Goal: Navigation & Orientation: Find specific page/section

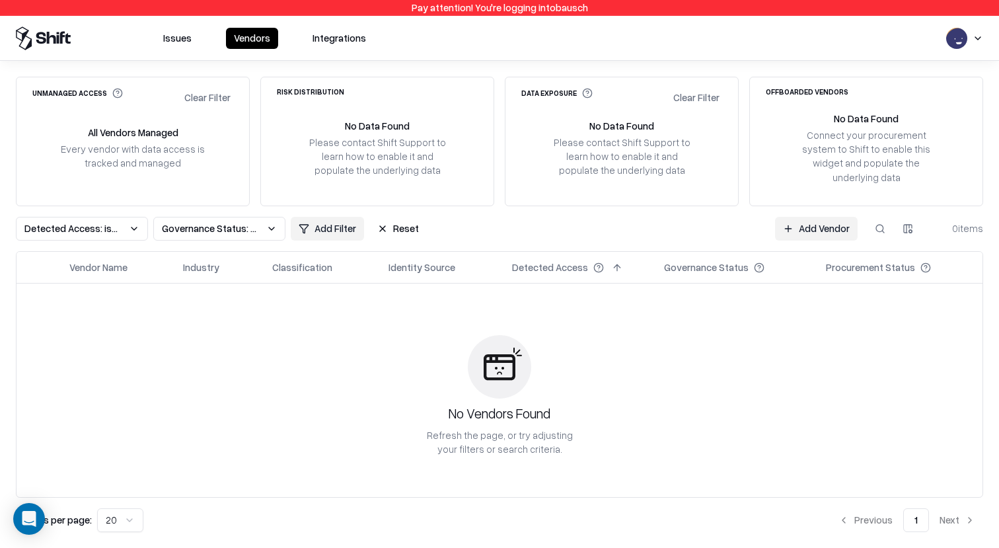
click at [183, 38] on button "Issues" at bounding box center [177, 38] width 44 height 21
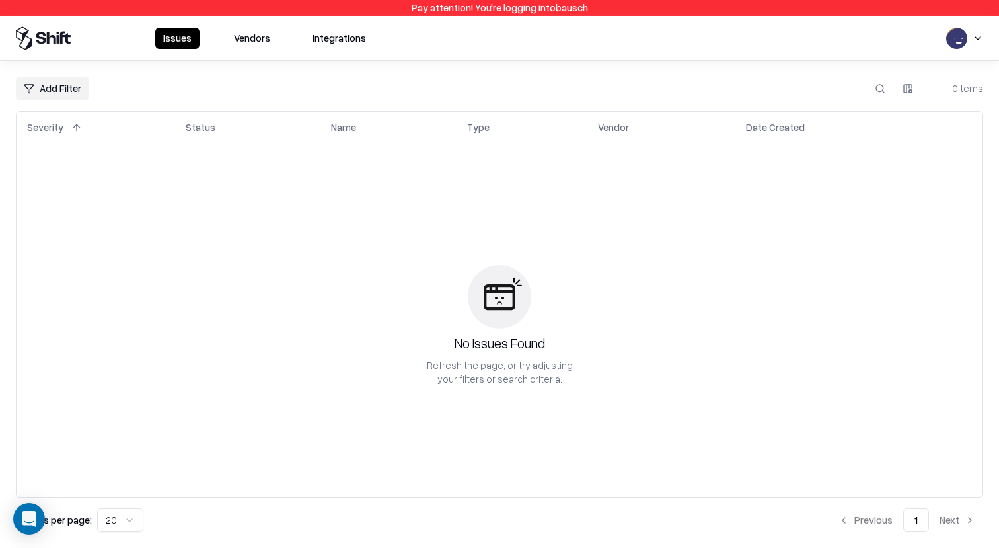
click at [242, 38] on button "Vendors" at bounding box center [252, 38] width 52 height 21
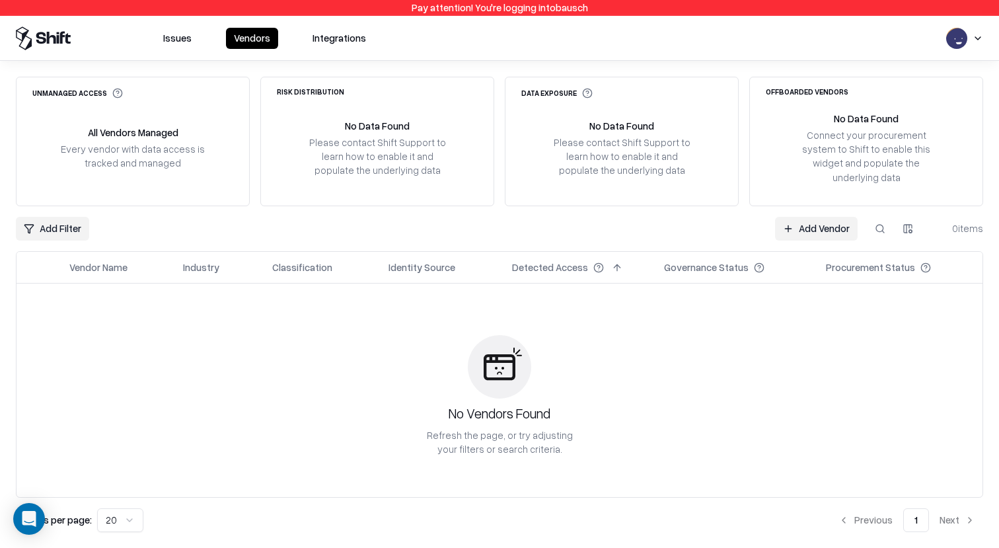
click at [344, 44] on button "Integrations" at bounding box center [339, 38] width 69 height 21
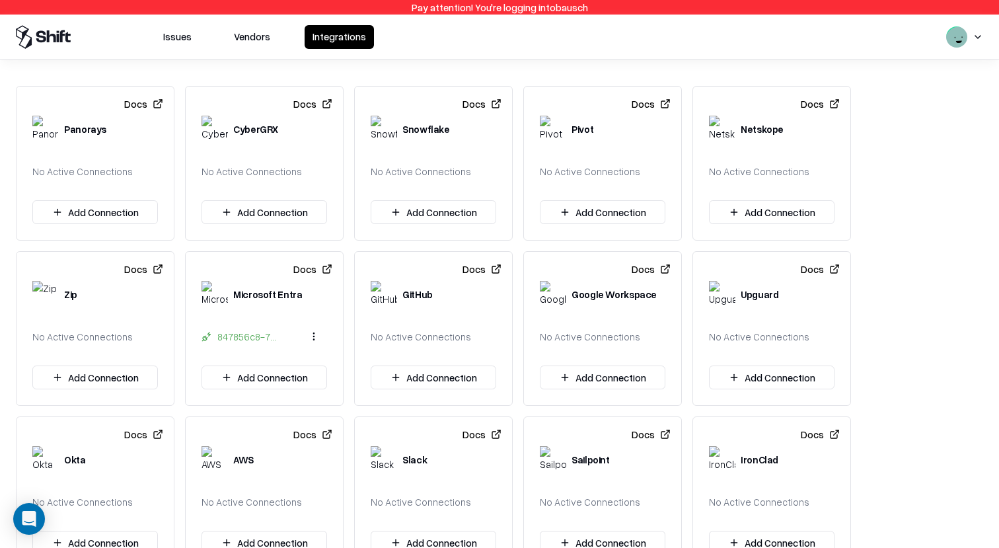
click at [244, 34] on button "Vendors" at bounding box center [252, 37] width 52 height 24
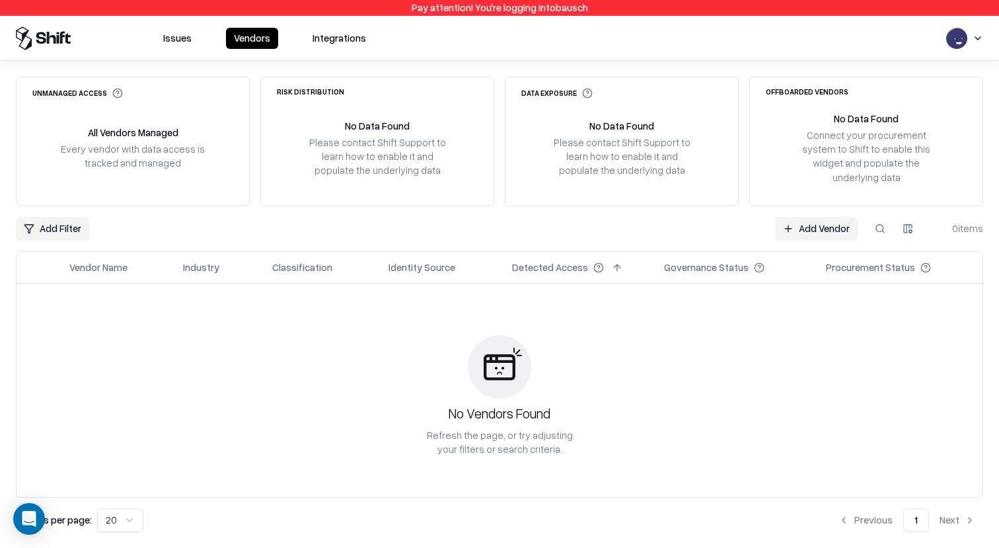
click at [180, 44] on button "Issues" at bounding box center [177, 38] width 44 height 21
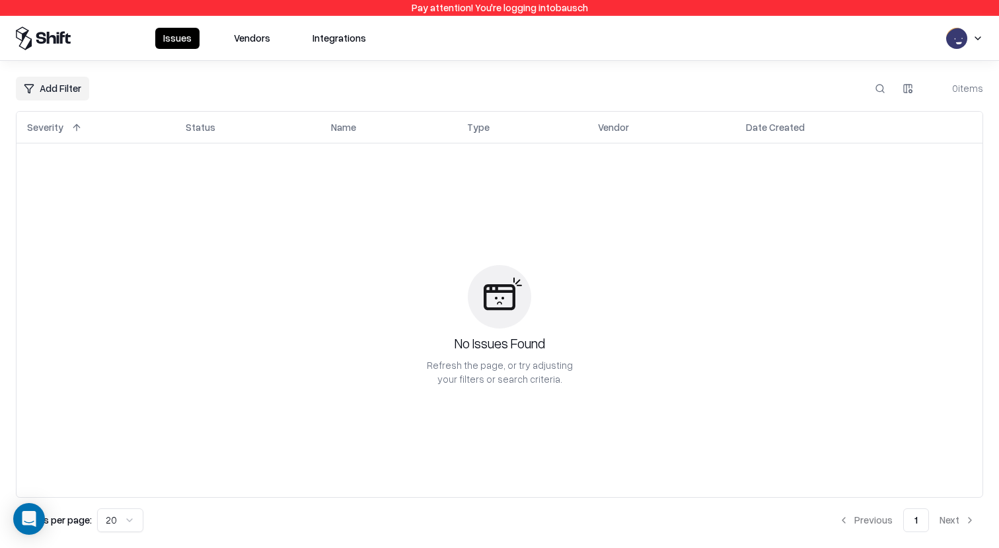
click at [255, 39] on button "Vendors" at bounding box center [252, 38] width 52 height 21
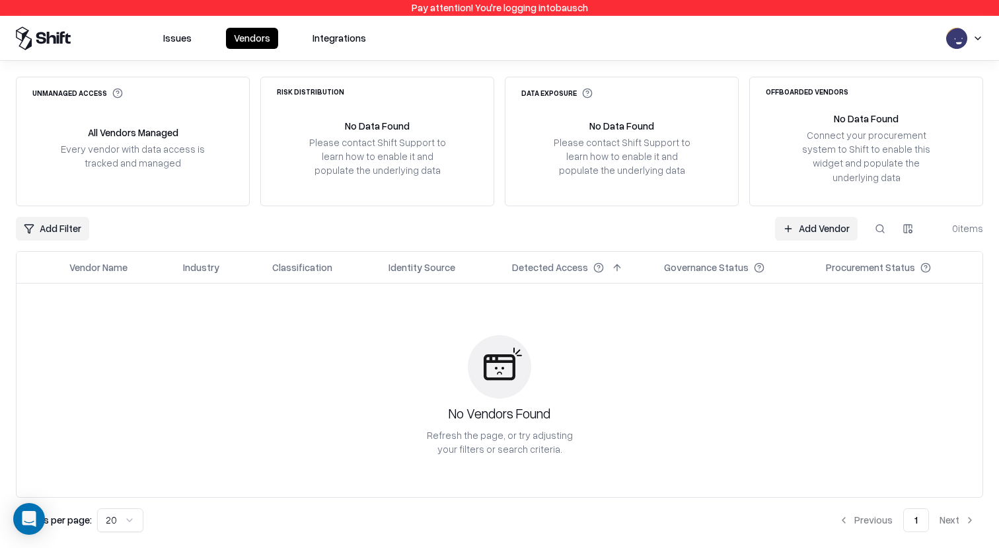
click at [254, 40] on button "Vendors" at bounding box center [252, 38] width 52 height 21
click at [188, 32] on button "Issues" at bounding box center [177, 38] width 44 height 21
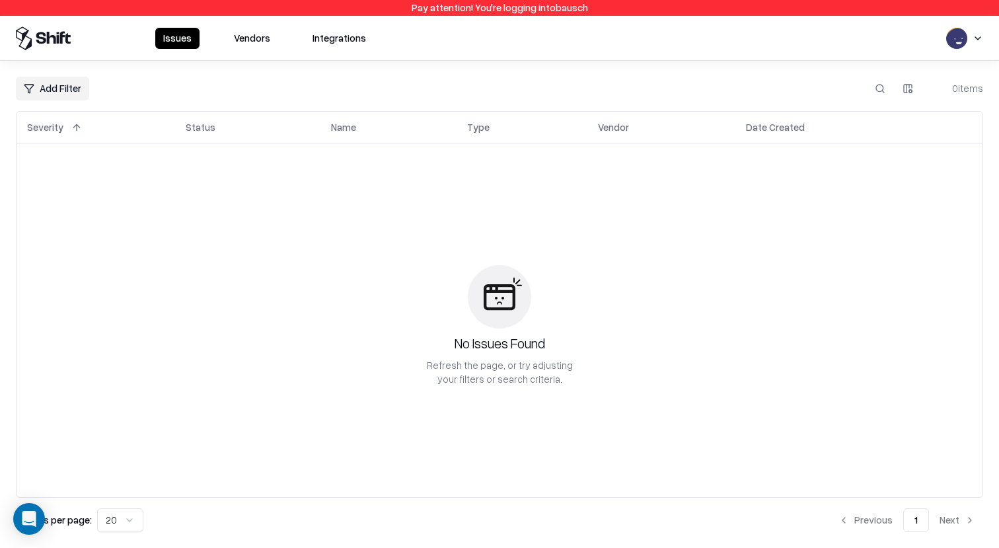
click at [259, 34] on button "Vendors" at bounding box center [252, 38] width 52 height 21
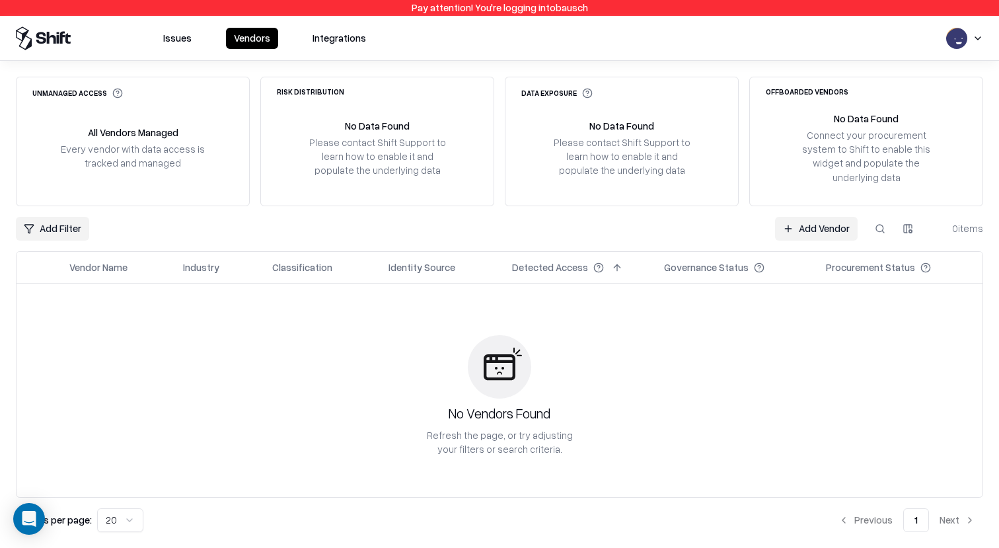
click at [181, 36] on button "Issues" at bounding box center [177, 38] width 44 height 21
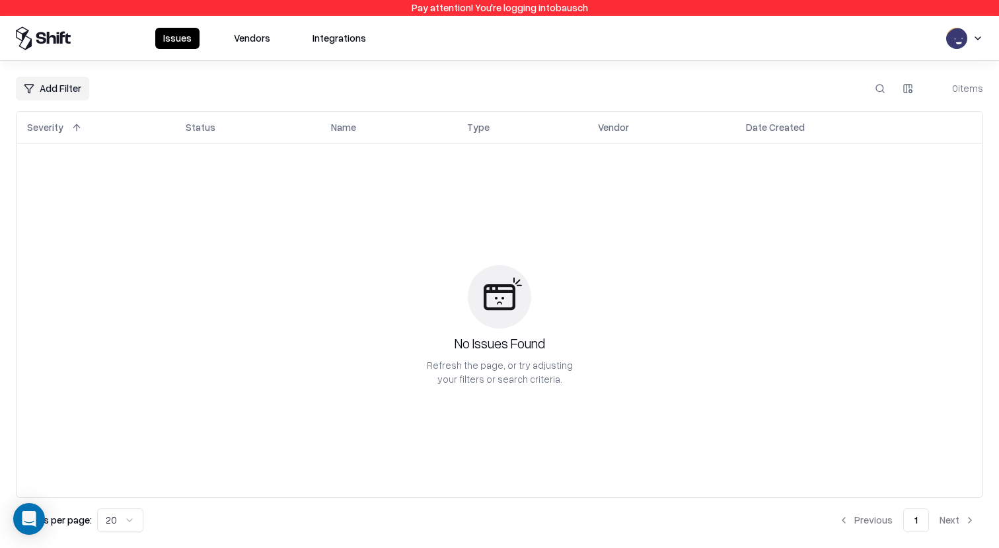
click at [264, 38] on button "Vendors" at bounding box center [252, 38] width 52 height 21
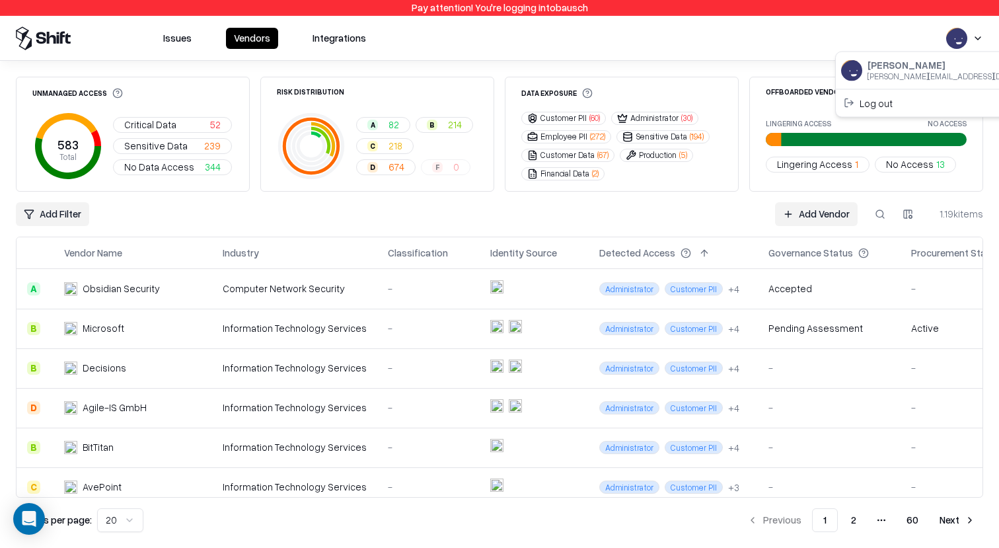
click at [970, 42] on html "Pay attention! You're logging into bausch Issues Vendors Integrations Unmanaged…" at bounding box center [499, 274] width 999 height 548
click at [912, 105] on div "Log out" at bounding box center [947, 103] width 219 height 22
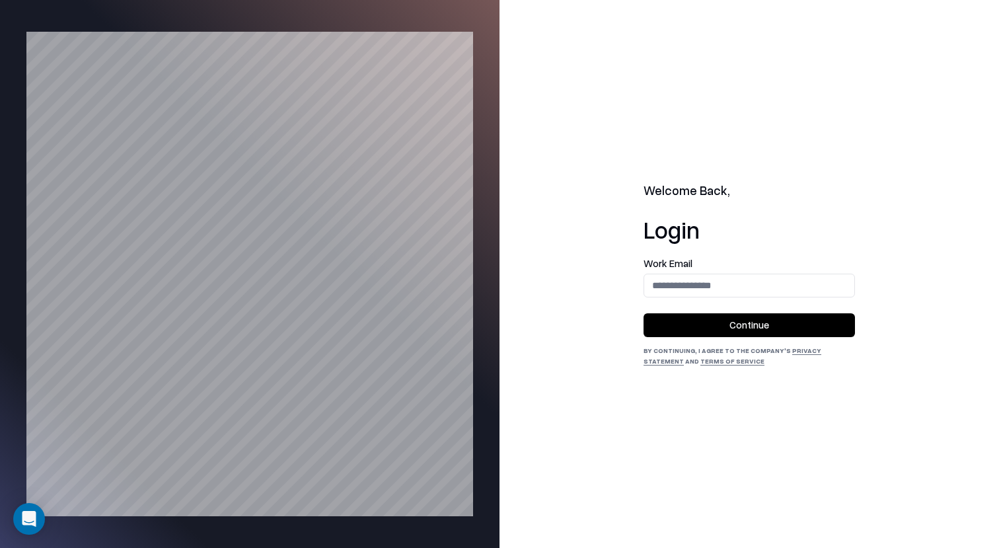
click at [722, 272] on div "Work Email" at bounding box center [748, 277] width 211 height 39
click at [725, 279] on input "email" at bounding box center [749, 285] width 210 height 24
type input "**********"
click at [742, 327] on button "Continue" at bounding box center [748, 325] width 211 height 24
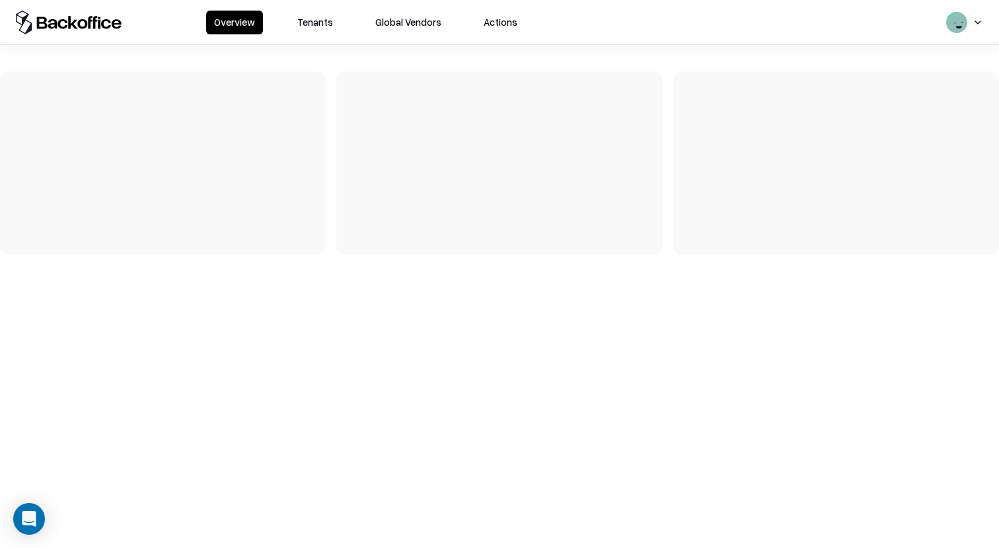
click at [303, 26] on button "Tenants" at bounding box center [315, 23] width 52 height 24
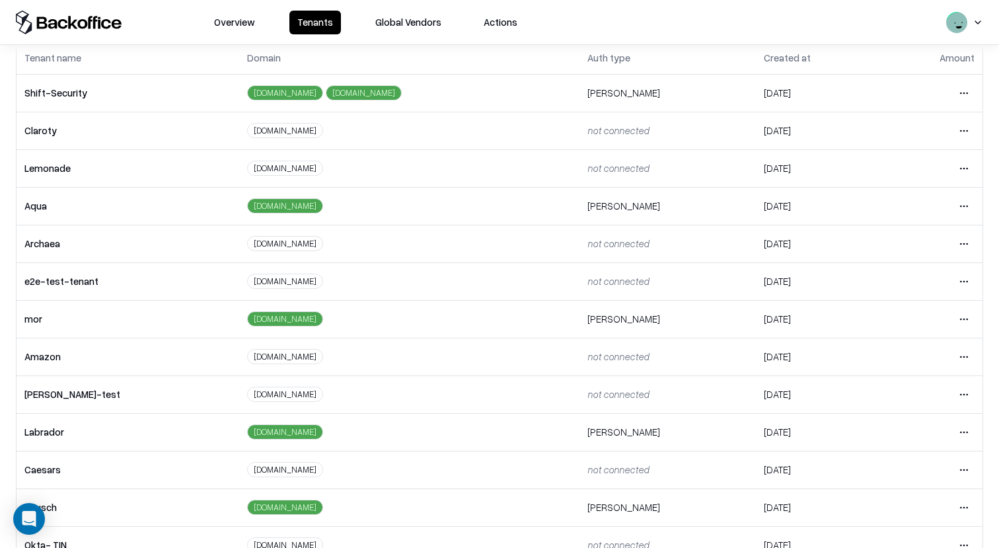
scroll to position [254, 0]
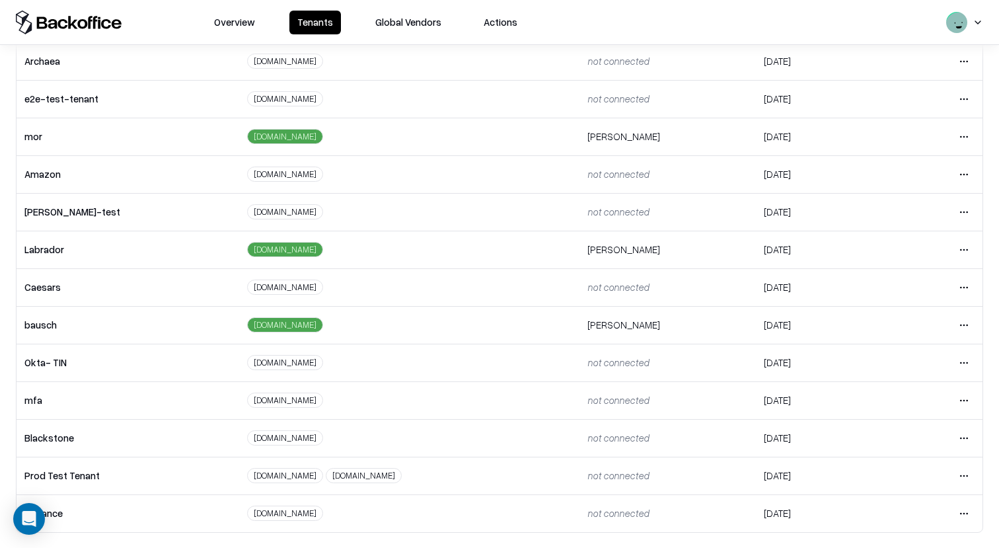
click at [966, 94] on html "Overview Tenants Global Vendors Actions Tenants Add Tenant Tenant name Domain A…" at bounding box center [499, 274] width 999 height 548
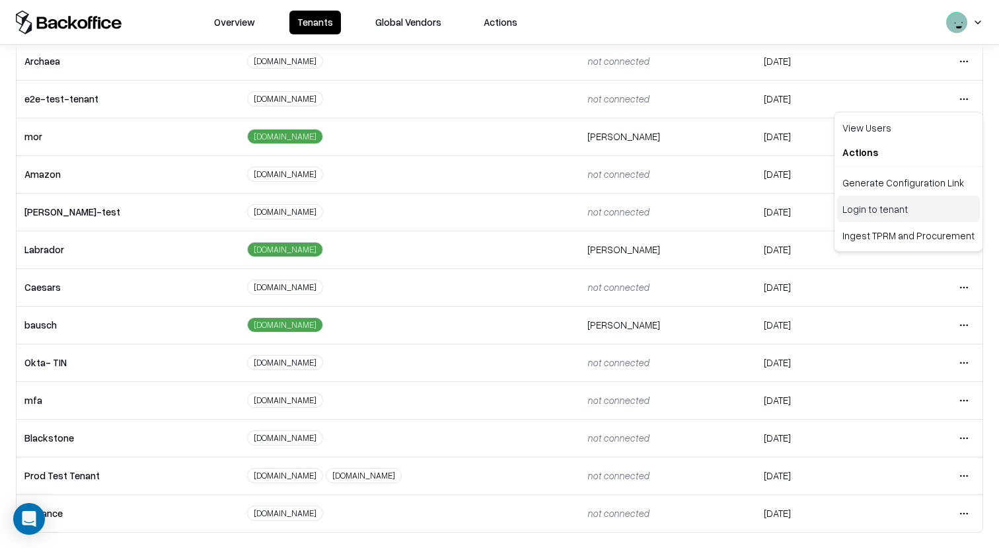
click at [898, 209] on div "Login to tenant" at bounding box center [908, 209] width 143 height 26
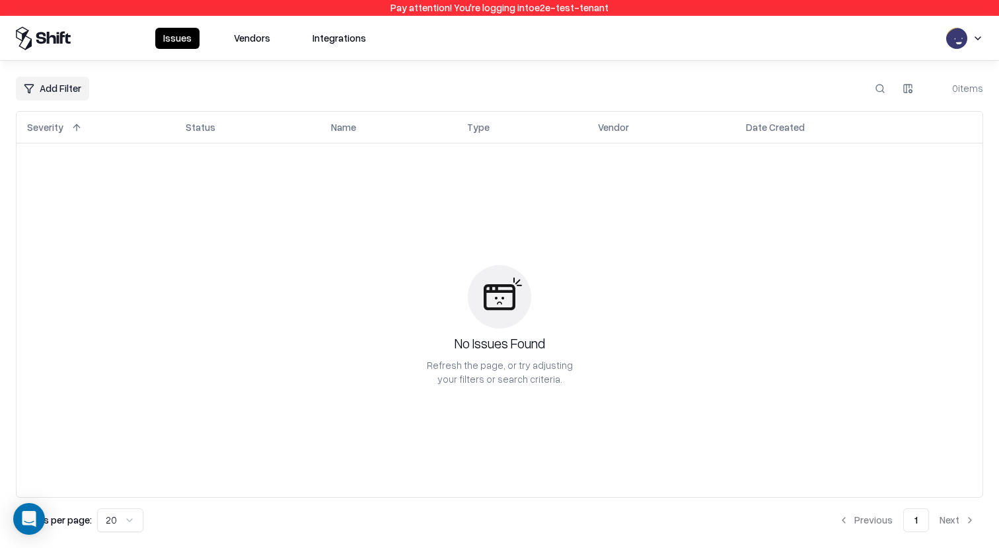
click at [253, 40] on button "Vendors" at bounding box center [252, 38] width 52 height 21
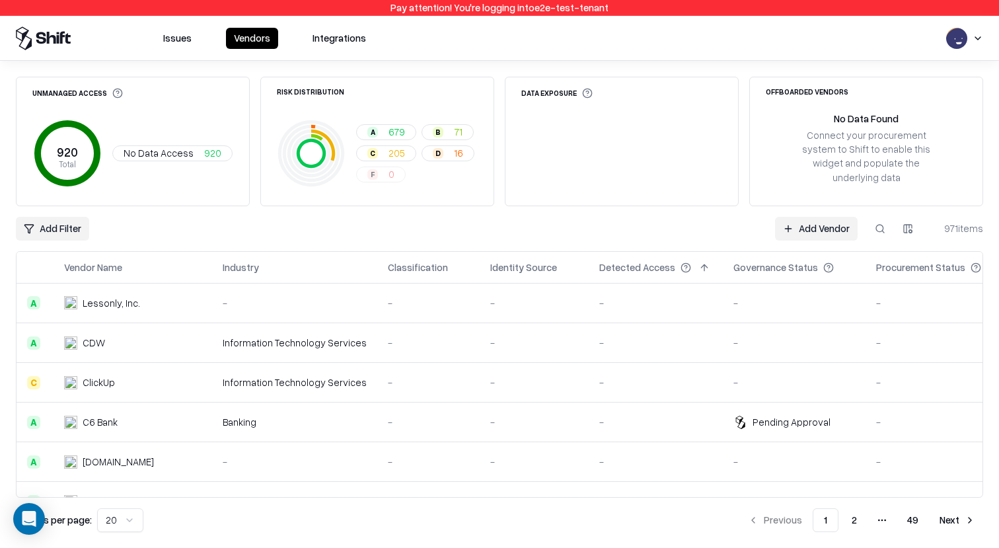
click at [179, 296] on div "Lessonly, Inc." at bounding box center [132, 303] width 137 height 14
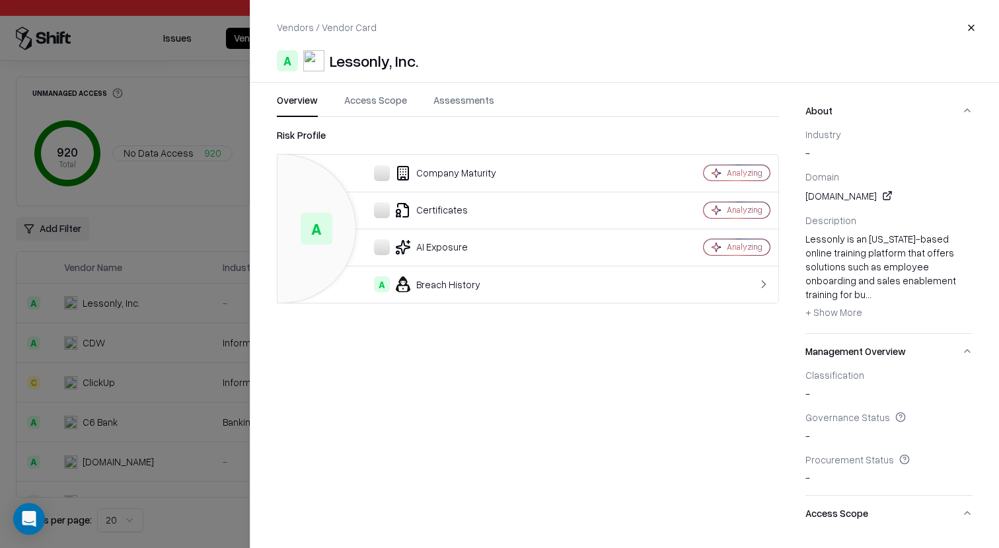
click at [879, 197] on link at bounding box center [887, 196] width 16 height 16
drag, startPoint x: 896, startPoint y: 186, endPoint x: 815, endPoint y: 204, distance: 83.8
click at [815, 204] on div "Industry - Domain lessonly.com Description Lessonly is an Indiana-based online …" at bounding box center [888, 230] width 167 height 205
copy div "lessonly.com"
